Goal: Task Accomplishment & Management: Use online tool/utility

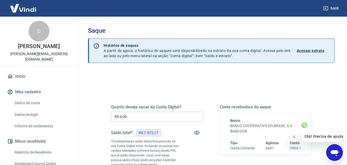
click at [151, 115] on input "R$ 0,00" at bounding box center [157, 117] width 92 height 10
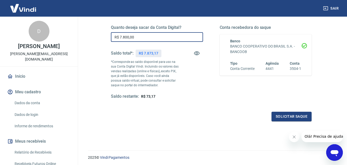
scroll to position [97, 0]
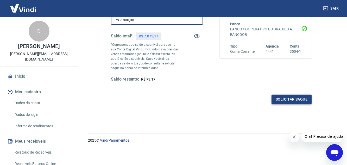
type input "R$ 7.800,00"
click at [286, 98] on button "Solicitar saque" at bounding box center [291, 100] width 40 height 10
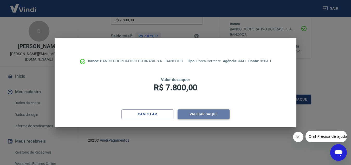
click at [207, 114] on button "Validar saque" at bounding box center [204, 114] width 52 height 10
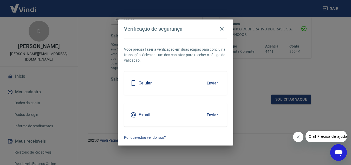
click at [197, 85] on div "Celular Enviar" at bounding box center [175, 83] width 103 height 23
click at [211, 85] on button "Enviar" at bounding box center [212, 83] width 17 height 11
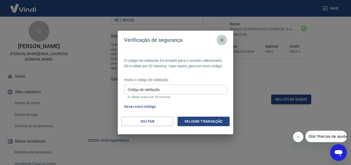
click at [221, 42] on icon "button" at bounding box center [222, 40] width 6 height 6
